Goal: Task Accomplishment & Management: Use online tool/utility

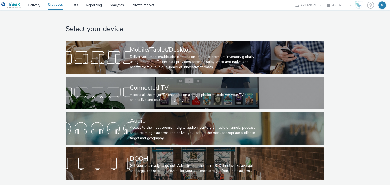
select select "ac009755-aa48-4799-8050-7a339a378eb8"
select select "79162ed7-0017-4339-93b0-3399b708648f"
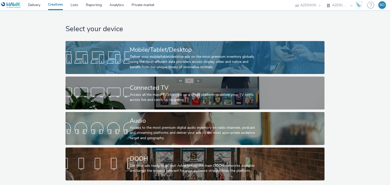
click at [162, 55] on div "Deliver your mobile/tablet/desktop ads on the most premium inventory globally u…" at bounding box center [194, 61] width 128 height 15
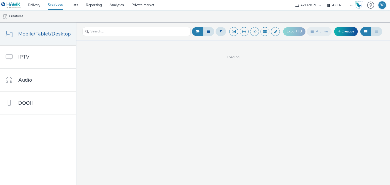
click at [162, 55] on span "Loading" at bounding box center [233, 57] width 314 height 5
click at [338, 6] on select "AZERION AZERION APAC AZERION AUSTRIA AZERION BEL - ADEXPERTS AZERION BRAZIL AZE…" at bounding box center [339, 5] width 30 height 10
click at [343, 31] on link "Creative" at bounding box center [346, 31] width 24 height 9
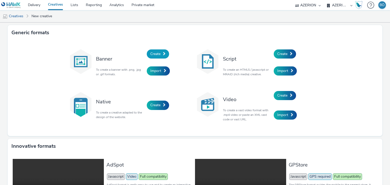
click at [159, 54] on link "Create" at bounding box center [158, 53] width 22 height 9
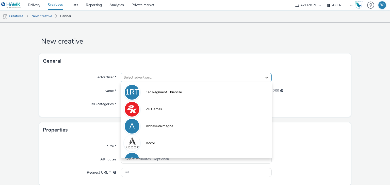
click at [141, 81] on div "Select advertiser..." at bounding box center [191, 78] width 141 height 8
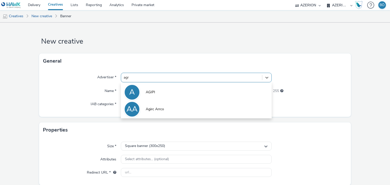
type input "agri"
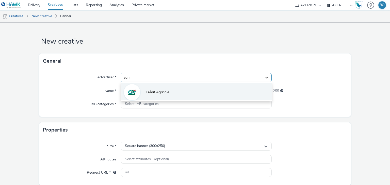
click at [153, 91] on span "Crédit Agricole" at bounding box center [157, 92] width 23 height 5
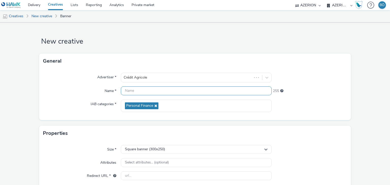
click at [148, 92] on input "text" at bounding box center [196, 91] width 150 height 9
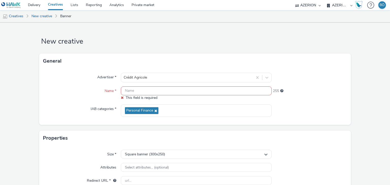
click at [316, 54] on div "General" at bounding box center [195, 61] width 312 height 15
click at [143, 92] on input "text" at bounding box center [196, 91] width 150 height 9
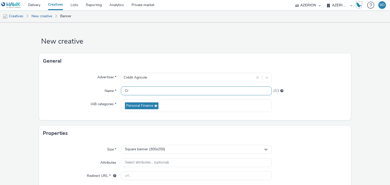
type input "C"
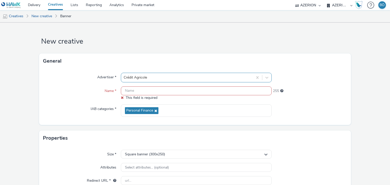
paste input "CreditAgricole_BtoB_AtlantiqueVendee_Fil Rouge"
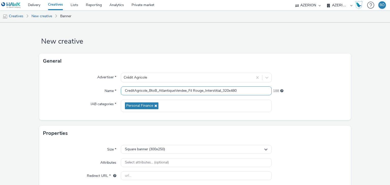
type input "CreditAgricole_BtoB_AtlantiqueVendee_Fil Rouge_Interstitial_320x480"
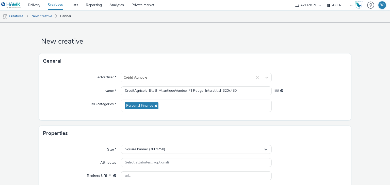
click at [179, 142] on div "Size * Square banner (300x250) Attributes Select attributes... (optional) Redir…" at bounding box center [195, 165] width 312 height 48
click at [174, 149] on div "Square banner (300x250)" at bounding box center [196, 149] width 150 height 9
click at [149, 158] on input "text" at bounding box center [196, 160] width 150 height 9
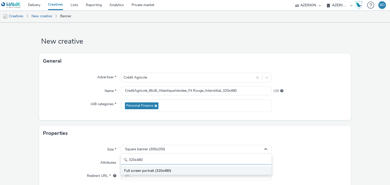
type input "320x480"
click at [162, 172] on span "Full screen portrait (320x480)" at bounding box center [147, 170] width 47 height 5
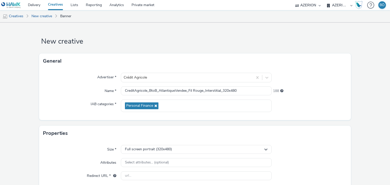
click at [156, 171] on div "Size * Full screen portrait (320x480) Attributes Select attributes... (optional…" at bounding box center [195, 165] width 312 height 48
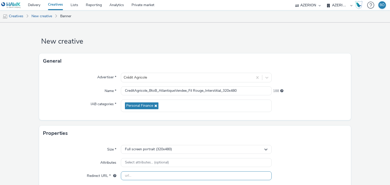
drag, startPoint x: 157, startPoint y: 172, endPoint x: 166, endPoint y: 171, distance: 8.4
click at [157, 172] on input "text" at bounding box center [196, 176] width 150 height 9
paste input "[URL][DOMAIN_NAME]"
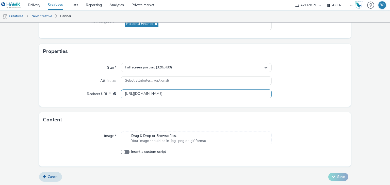
scroll to position [82, 0]
click at [152, 137] on div "Drag & Drop or Browse files. Your image should be in .jpg, .png or .gif format" at bounding box center [196, 138] width 150 height 14
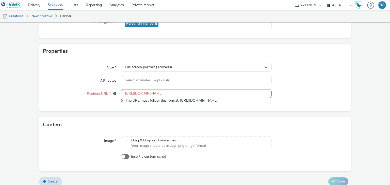
scroll to position [0, 0]
drag, startPoint x: 127, startPoint y: 91, endPoint x: 125, endPoint y: 92, distance: 2.7
click at [127, 91] on input "[URL][DOMAIN_NAME]" at bounding box center [196, 93] width 150 height 9
click at [125, 92] on input "[URL][DOMAIN_NAME]" at bounding box center [196, 93] width 150 height 9
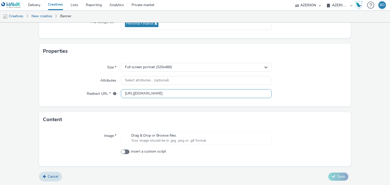
type input "[URL][DOMAIN_NAME]"
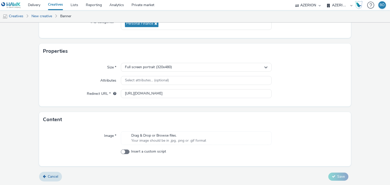
click at [159, 141] on span "Your image should be in .jpg, .png or .gif format" at bounding box center [168, 140] width 75 height 5
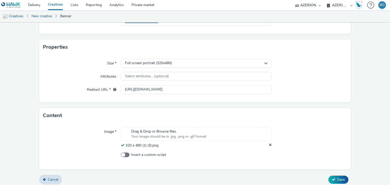
scroll to position [89, 0]
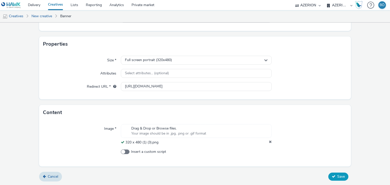
click at [337, 175] on span "Save" at bounding box center [341, 176] width 8 height 5
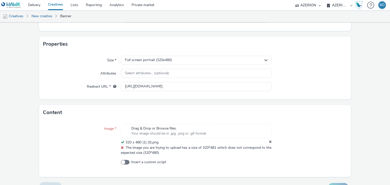
click at [300, 125] on div at bounding box center [309, 139] width 75 height 31
click at [161, 135] on span "Your image should be in .jpg, .png or .gif format" at bounding box center [168, 133] width 75 height 5
click at [269, 141] on icon at bounding box center [270, 142] width 3 height 5
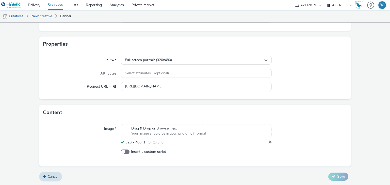
scroll to position [84, 0]
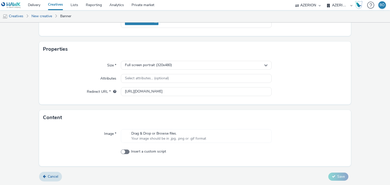
click at [221, 139] on div "Drag & Drop or Browse files. Your image should be in .jpg, .png or .gif format" at bounding box center [196, 136] width 150 height 14
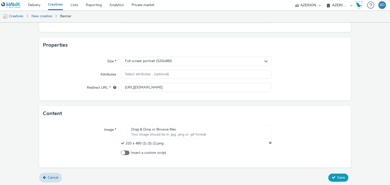
scroll to position [89, 0]
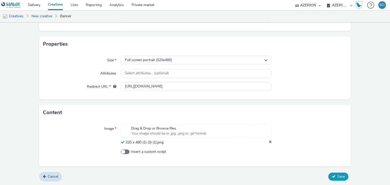
click at [330, 173] on button "Save" at bounding box center [338, 177] width 20 height 8
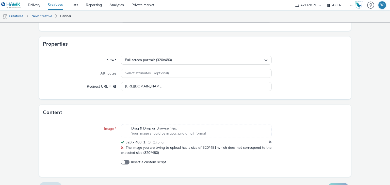
click at [269, 142] on icon at bounding box center [270, 142] width 3 height 5
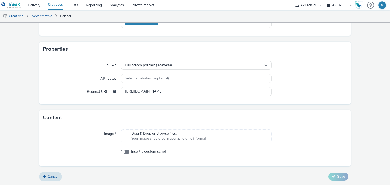
click at [185, 131] on span "Drag & Drop or Browse files." at bounding box center [168, 133] width 75 height 5
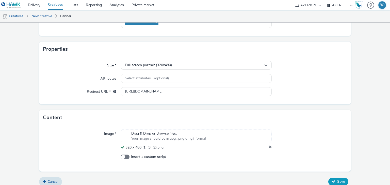
click at [337, 182] on span "Save" at bounding box center [341, 181] width 8 height 5
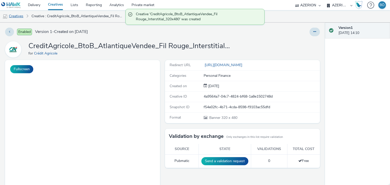
click at [18, 15] on link "Creatives" at bounding box center [13, 16] width 26 height 12
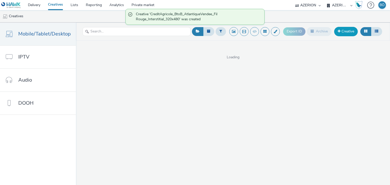
click at [345, 29] on link "Creative" at bounding box center [346, 31] width 24 height 9
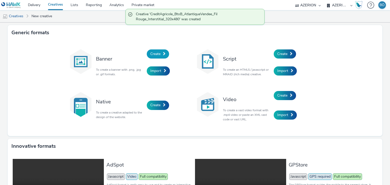
click at [160, 54] on link "Create" at bounding box center [158, 53] width 22 height 9
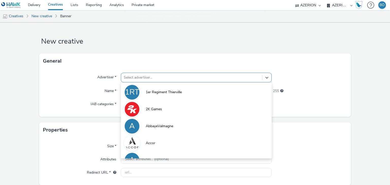
click at [163, 77] on div at bounding box center [191, 78] width 135 height 6
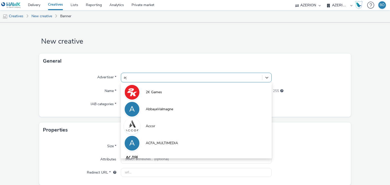
type input "agri"
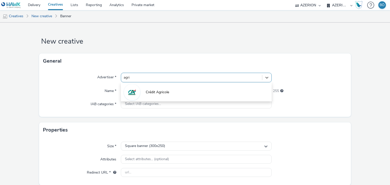
click at [153, 99] on li "Crédit Agricole" at bounding box center [196, 91] width 150 height 17
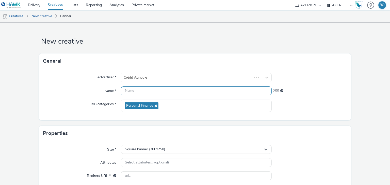
click at [149, 91] on input "text" at bounding box center [196, 91] width 150 height 9
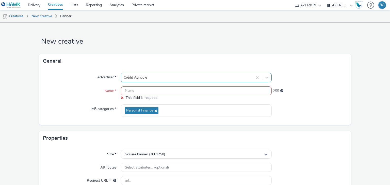
paste input "CreditAgricole_BtoB_AtlantiqueVendee_Fil Rouge"
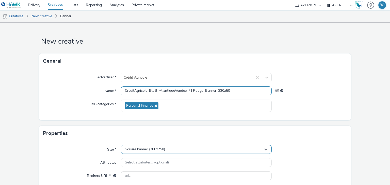
type input "CreditAgricole_BtoB_AtlantiqueVendee_Fil Rouge_Banner_320x50"
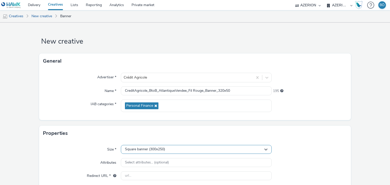
click at [201, 150] on div "Square banner (300x250)" at bounding box center [196, 149] width 150 height 9
click at [158, 157] on input "text" at bounding box center [196, 160] width 150 height 9
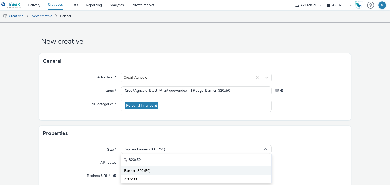
type input "320x50"
click at [148, 169] on span "Banner (320x50)" at bounding box center [137, 170] width 26 height 5
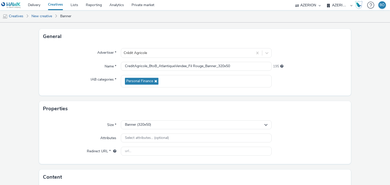
scroll to position [51, 0]
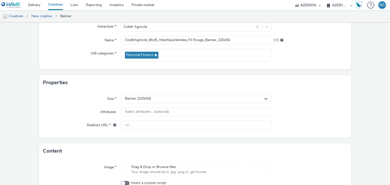
click at [132, 130] on div "Size * Banner (320x50) Attributes Select attributes... (optional) Redirect URL *" at bounding box center [195, 114] width 312 height 48
click at [135, 125] on input "text" at bounding box center [196, 125] width 150 height 9
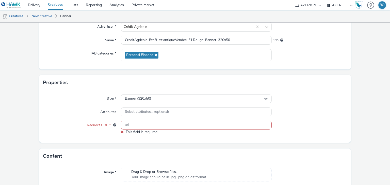
paste input "[URL][DOMAIN_NAME]"
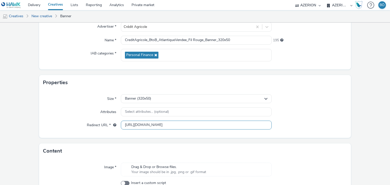
scroll to position [0, 40]
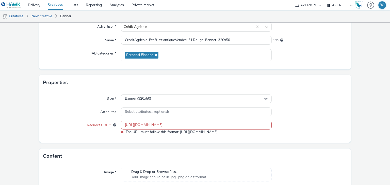
click at [158, 163] on div "Content Image * Drag & Drop or Browse files. Your image should be in .jpg, .png…" at bounding box center [195, 176] width 312 height 54
click at [125, 124] on input "[URL][DOMAIN_NAME]" at bounding box center [196, 125] width 150 height 9
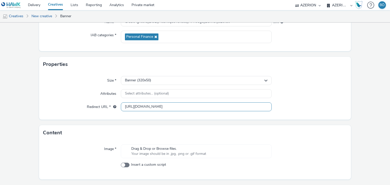
scroll to position [82, 0]
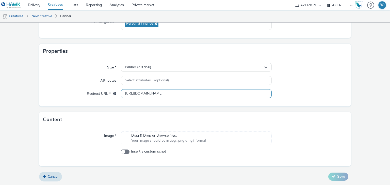
type input "[URL][DOMAIN_NAME]"
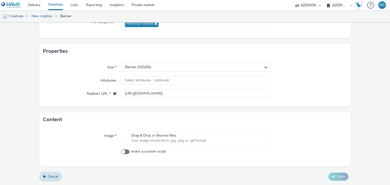
click at [165, 135] on span "Drag & Drop or Browse files." at bounding box center [168, 135] width 75 height 5
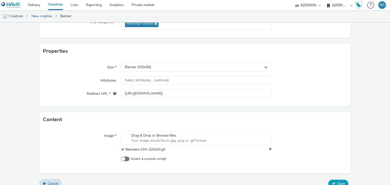
click at [332, 182] on icon at bounding box center [334, 184] width 4 height 4
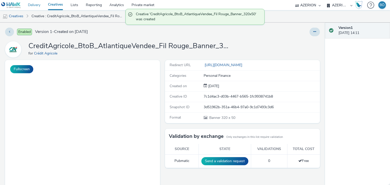
click at [40, 3] on link "Delivery" at bounding box center [34, 5] width 20 height 10
